Goal: Task Accomplishment & Management: Complete application form

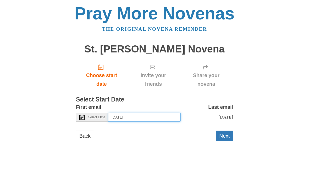
click at [126, 115] on input "Tuesday, August 19th" at bounding box center [144, 117] width 72 height 9
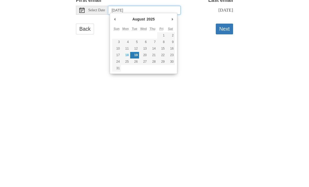
type input "Wednesday, August 20th"
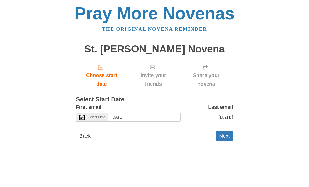
click at [222, 135] on button "Next" at bounding box center [224, 135] width 17 height 11
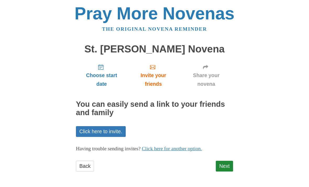
click at [224, 163] on link "Next" at bounding box center [224, 165] width 17 height 11
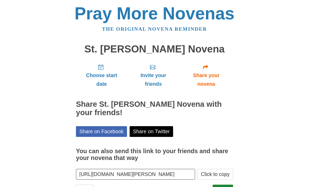
click at [221, 185] on link "Finish" at bounding box center [223, 189] width 20 height 11
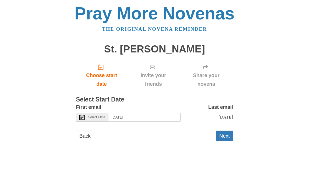
click at [223, 134] on button "Next" at bounding box center [224, 135] width 17 height 11
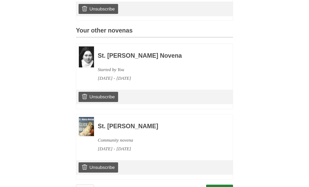
scroll to position [209, 0]
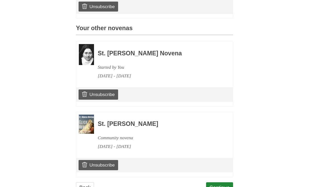
click at [215, 182] on link "Continue" at bounding box center [219, 187] width 27 height 11
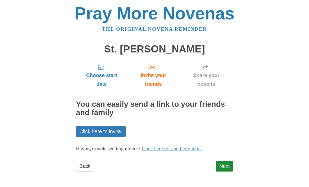
click at [223, 162] on link "Next" at bounding box center [224, 165] width 17 height 11
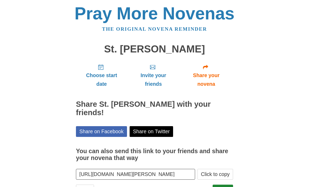
click at [223, 184] on link "Finish" at bounding box center [223, 189] width 20 height 11
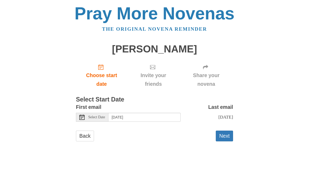
click at [223, 135] on button "Next" at bounding box center [224, 135] width 17 height 11
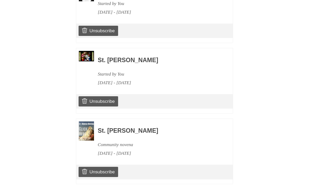
scroll to position [279, 0]
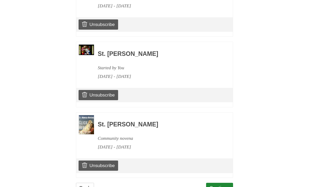
click at [219, 183] on link "Continue" at bounding box center [219, 187] width 27 height 11
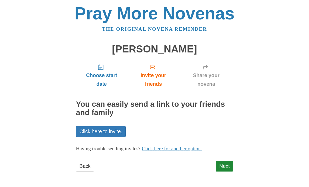
click at [223, 161] on link "Next" at bounding box center [224, 165] width 17 height 11
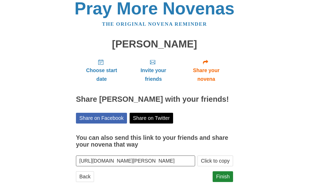
scroll to position [5, 0]
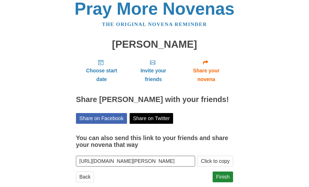
click at [221, 182] on link "Finish" at bounding box center [223, 176] width 20 height 11
